Goal: Find specific page/section: Find specific page/section

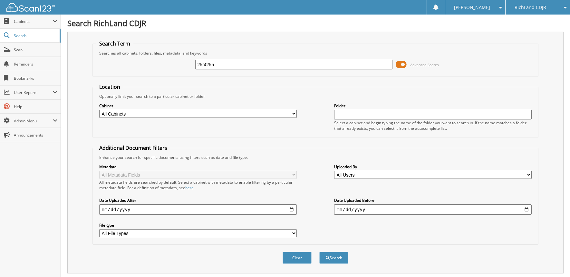
type input "25r4255"
click at [320, 252] on button "Search" at bounding box center [334, 258] width 29 height 12
drag, startPoint x: 226, startPoint y: 64, endPoint x: 185, endPoint y: 65, distance: 41.0
click at [185, 65] on div "25r4255 Advanced Search" at bounding box center [315, 64] width 439 height 17
click at [277, 84] on fieldset "Location Optionally limit your search to a particular cabinet or folder Cabinet…" at bounding box center [316, 110] width 446 height 54
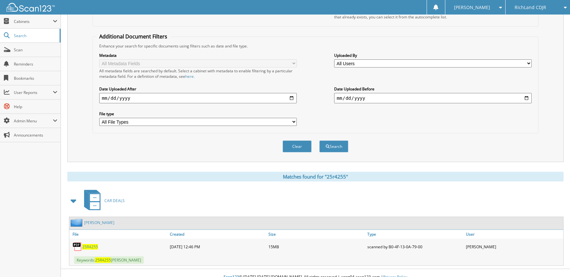
scroll to position [119, 0]
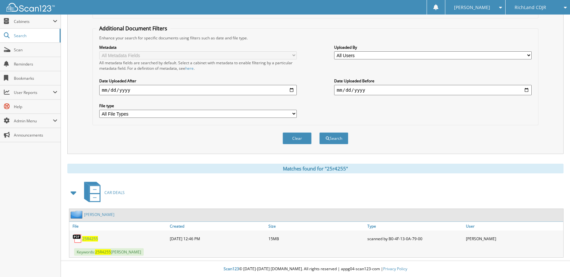
click at [100, 216] on link "JONES, OSCAR" at bounding box center [99, 214] width 30 height 5
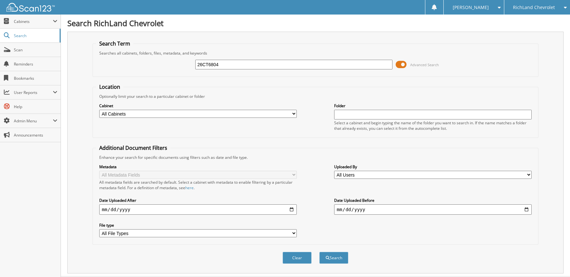
type input "26CT6804"
click at [320, 252] on button "Search" at bounding box center [334, 258] width 29 height 12
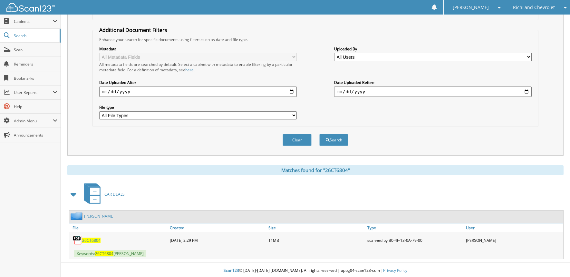
scroll to position [119, 0]
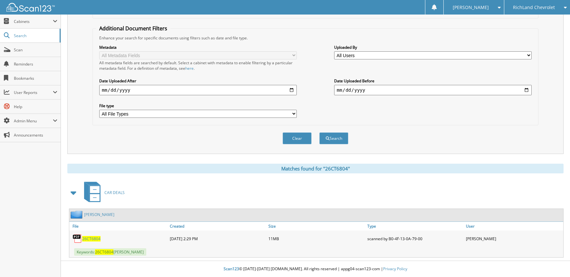
click at [100, 213] on link "WAGNER, CHARLES" at bounding box center [99, 214] width 30 height 5
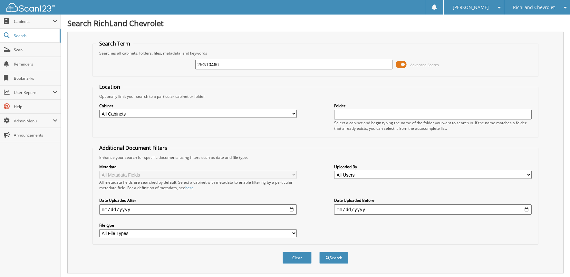
type input "25GT0466"
click at [320, 252] on button "Search" at bounding box center [334, 258] width 29 height 12
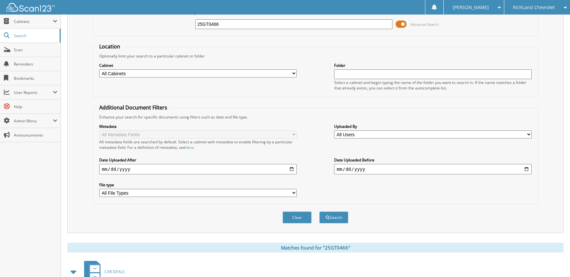
scroll to position [119, 0]
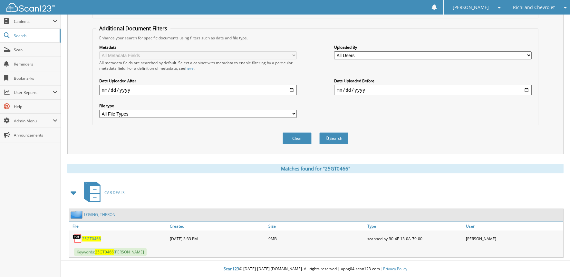
click at [100, 216] on link "LOVING, THERON" at bounding box center [99, 214] width 31 height 5
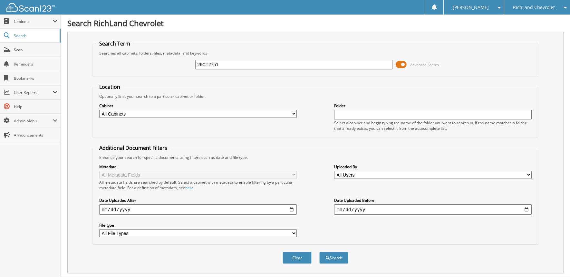
type input "26CT2751"
click at [320, 252] on button "Search" at bounding box center [334, 258] width 29 height 12
drag, startPoint x: 237, startPoint y: 65, endPoint x: 194, endPoint y: 67, distance: 43.0
click at [194, 67] on div "26CT2751 Advanced Search" at bounding box center [315, 64] width 439 height 17
type input "25CT6923A"
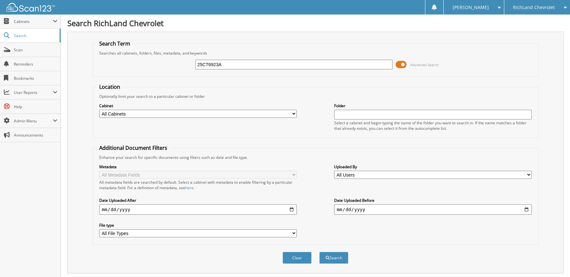
click at [320, 252] on button "Search" at bounding box center [334, 258] width 29 height 12
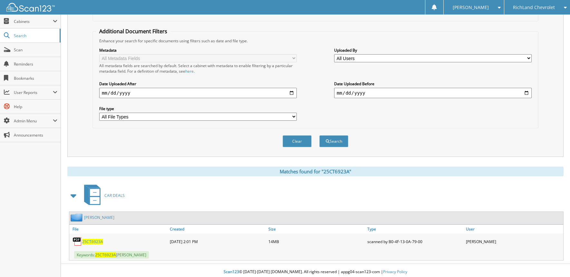
scroll to position [119, 0]
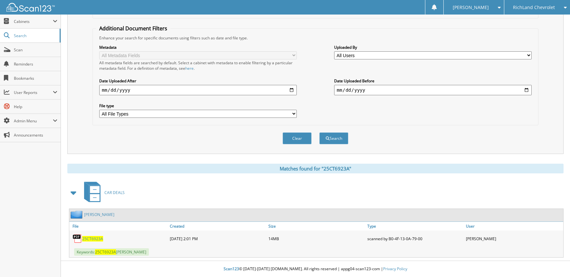
click at [94, 214] on link "[PERSON_NAME]" at bounding box center [99, 214] width 30 height 5
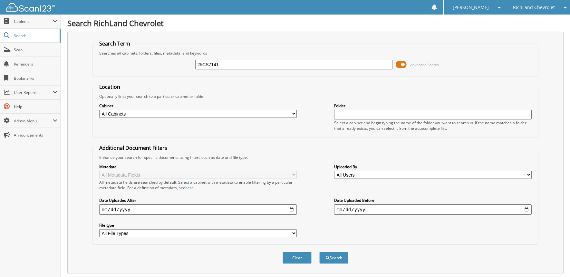
type input "25CS7141"
click at [320, 252] on button "Search" at bounding box center [334, 258] width 29 height 12
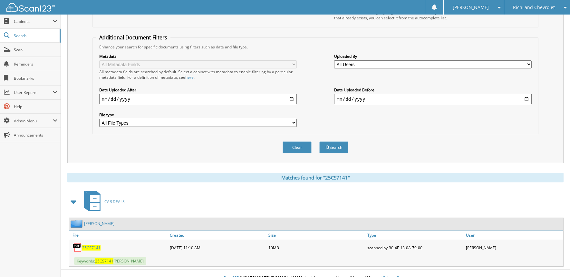
scroll to position [119, 0]
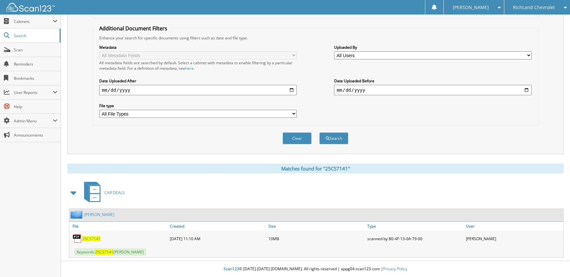
click at [98, 214] on link "HARRISON, ROY" at bounding box center [99, 214] width 30 height 5
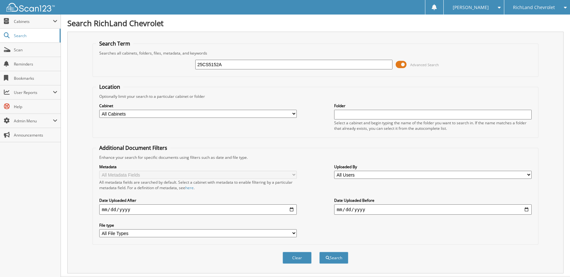
type input "25CS5152A"
click at [320, 252] on button "Search" at bounding box center [334, 258] width 29 height 12
